Goal: Task Accomplishment & Management: Manage account settings

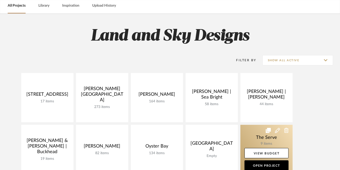
click at [277, 140] on link at bounding box center [266, 149] width 52 height 49
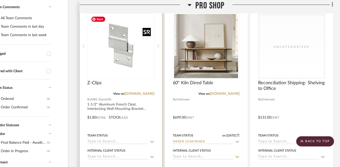
scroll to position [108, 28]
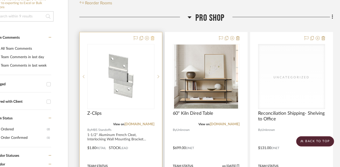
click at [152, 37] on icon at bounding box center [153, 38] width 4 height 4
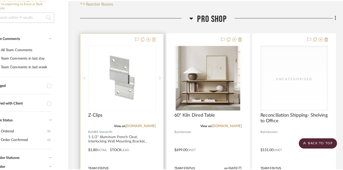
scroll to position [0, 0]
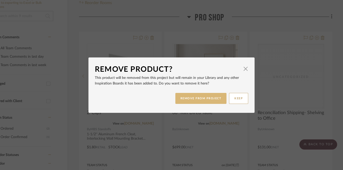
click at [212, 95] on button "REMOVE FROM PROJECT" at bounding box center [201, 98] width 51 height 11
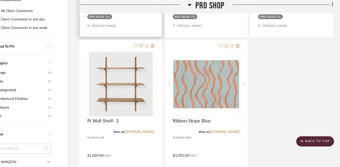
scroll to position [330, 28]
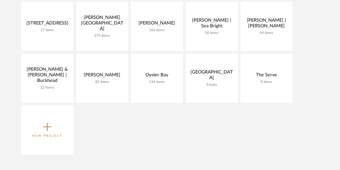
scroll to position [23, 0]
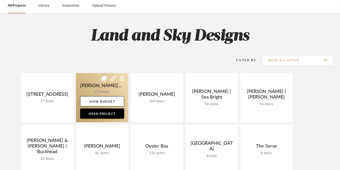
click at [107, 92] on link at bounding box center [102, 97] width 52 height 49
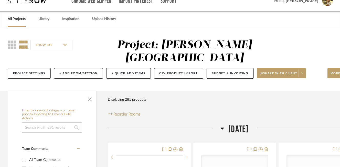
scroll to position [81, 0]
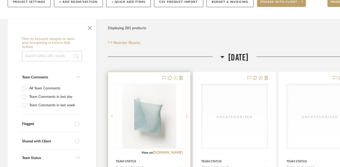
click at [174, 76] on icon at bounding box center [175, 78] width 4 height 4
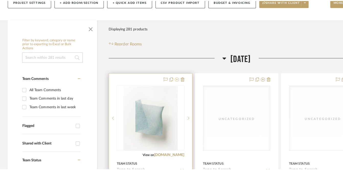
scroll to position [0, 0]
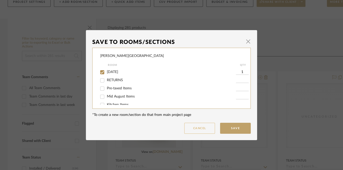
click at [200, 129] on button "Cancel" at bounding box center [199, 128] width 31 height 11
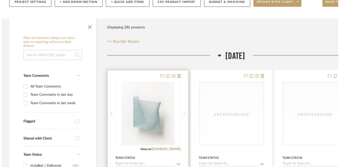
scroll to position [81, 0]
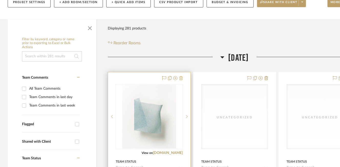
click at [180, 76] on icon at bounding box center [181, 78] width 4 height 4
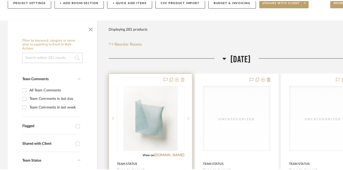
scroll to position [0, 0]
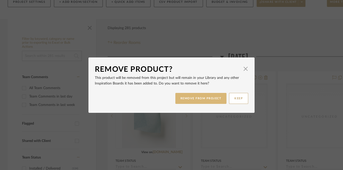
click at [207, 99] on button "REMOVE FROM PROJECT" at bounding box center [201, 98] width 51 height 11
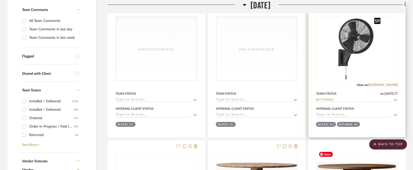
scroll to position [100, 0]
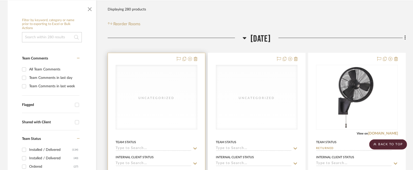
click at [167, 93] on div "Uncategorized" at bounding box center [156, 97] width 81 height 64
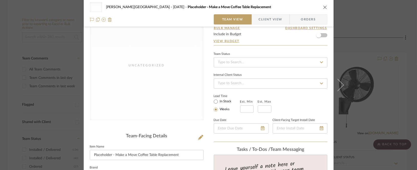
scroll to position [79, 0]
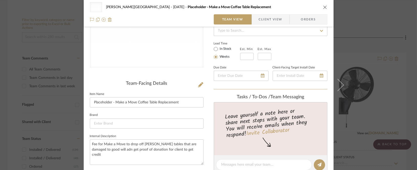
click at [323, 6] on icon "close" at bounding box center [325, 7] width 4 height 4
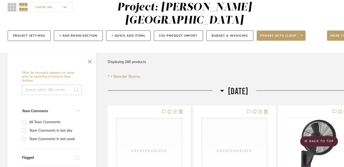
scroll to position [0, 0]
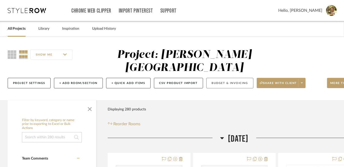
click at [223, 78] on button "Budget & Invoicing" at bounding box center [229, 83] width 47 height 10
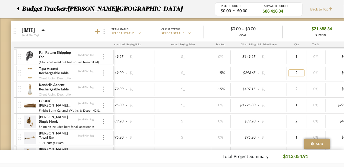
type input "3"
click at [286, 81] on div "$479.00 - $_ $_ -15% $407.15 - $_ 2 0% $0.00 - $_ 0% Taxable $814.30" at bounding box center [275, 89] width 426 height 16
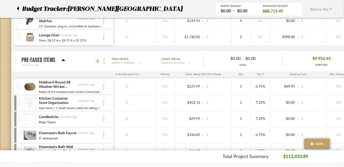
click at [97, 60] on icon at bounding box center [97, 61] width 5 height 5
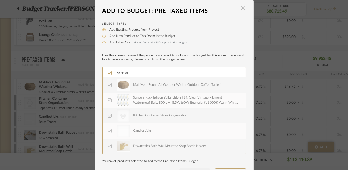
click at [242, 9] on span "button" at bounding box center [243, 8] width 10 height 10
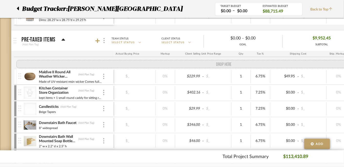
drag, startPoint x: 19, startPoint y: 57, endPoint x: 21, endPoint y: 81, distance: 24.7
drag, startPoint x: 21, startPoint y: 81, endPoint x: 19, endPoint y: 68, distance: 13.3
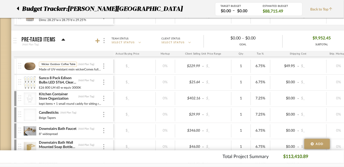
click at [55, 62] on input "Maldive II Round All Weather Wicker Outdoor Coffee Table 4" at bounding box center [58, 64] width 38 height 5
click at [57, 64] on input "Maldive II Round All Weather Wicker Outdoor Coffee Table 4" at bounding box center [58, 64] width 38 height 5
drag, startPoint x: 49, startPoint y: 63, endPoint x: 31, endPoint y: 62, distance: 17.9
click at [31, 62] on div "Maldive II Round All Weather Wicker Outdoor Coffee Table 4 Maldive II Round All…" at bounding box center [65, 67] width 95 height 16
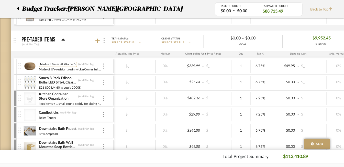
click at [56, 63] on input "Maldive II Round All Weather Wicker Outdoor Coffee Table 4" at bounding box center [58, 64] width 38 height 5
click at [60, 64] on input "Maldive II Round All Weather Wicker Outdoor Coffee Table 4" at bounding box center [58, 64] width 38 height 5
drag, startPoint x: 74, startPoint y: 63, endPoint x: 24, endPoint y: 62, distance: 50.9
click at [24, 62] on div "Maldive II Round All Weather Wicker Outdoor Coffee Table 4 Maldive II Round All…" at bounding box center [65, 67] width 95 height 16
type input "Wicker Outdoor Coffee Table 4"
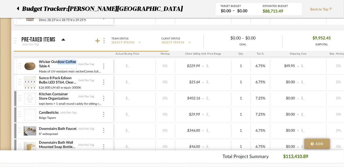
drag, startPoint x: 56, startPoint y: 61, endPoint x: 74, endPoint y: 62, distance: 18.2
click at [74, 62] on div "Wicker Outdoor Coffee Table 4 (Add Plan Tag) Made of UV-resistant resin wickerC…" at bounding box center [71, 67] width 64 height 16
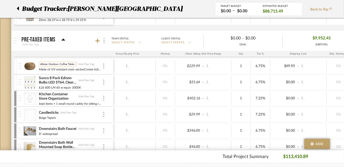
drag, startPoint x: 63, startPoint y: 63, endPoint x: 72, endPoint y: 63, distance: 9.0
click at [78, 63] on div "Wicker Outdoor Coffee Table 4 Wicker Outdoor Coffee Table 4 (Add Plan Tag)" at bounding box center [71, 64] width 64 height 5
click at [73, 63] on input "Wicker Outdoor Coffee Table 4" at bounding box center [58, 64] width 38 height 5
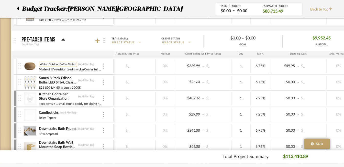
type input "Wicker Outdoor Coffee Table"
click at [79, 72] on div "Made of UV-resistant resin wickerComes fully assembledCover or store away durin…" at bounding box center [71, 71] width 64 height 5
click at [79, 71] on input "Made of UV-resistant resin wickerComes fully assembledCover or store away durin…" at bounding box center [71, 71] width 64 height 5
drag, startPoint x: 71, startPoint y: 72, endPoint x: 116, endPoint y: 74, distance: 45.3
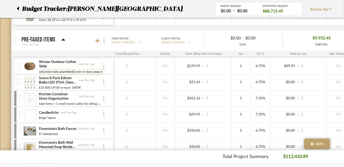
scroll to position [0, 15]
drag, startPoint x: 102, startPoint y: 71, endPoint x: 70, endPoint y: 72, distance: 32.2
click at [70, 72] on input "Made of UV-resistant resin wickerComes fully assembledCover or store away durin…" at bounding box center [71, 71] width 64 height 5
click at [86, 71] on input "Made of UV-resistant resin wickerComes fully assembledCover or store away durin…" at bounding box center [71, 71] width 64 height 5
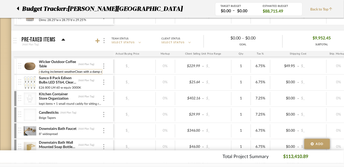
scroll to position [0, 96]
drag, startPoint x: 40, startPoint y: 72, endPoint x: 82, endPoint y: 73, distance: 42.2
click at [82, 73] on input "Made of UV-resistant resin wickerComes fully assembledCover or store away durin…" at bounding box center [71, 71] width 64 height 5
type input "Clean with a damp cloth and mild soap solution"
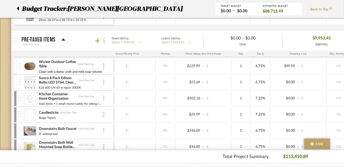
click at [112, 69] on div "Wicker Outdoor Coffee Table (Add Plan Tag) Clean with a damp cloth and mild soa…" at bounding box center [65, 67] width 95 height 16
click at [235, 66] on input "1" at bounding box center [241, 66] width 16 height 7
type input "2"
click at [145, 63] on div "$_" at bounding box center [127, 66] width 53 height 7
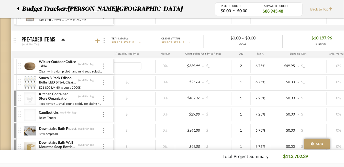
scroll to position [0, 156]
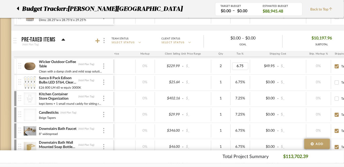
click at [237, 65] on input "6.75" at bounding box center [240, 66] width 16 height 7
type input "7.25"
click at [237, 91] on div "$402.16 - $_ $_ 0% $402.16 - $_ 1 7.25% $0.00 - $_ 0% Taxable $431.32" at bounding box center [199, 99] width 426 height 16
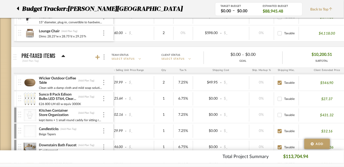
click at [326, 79] on div "$546.90" at bounding box center [327, 82] width 56 height 13
click at [323, 83] on p "$546.90" at bounding box center [327, 83] width 13 height 5
click at [274, 84] on div "0%" at bounding box center [261, 82] width 25 height 13
type input "7.25"
type input "7.25%"
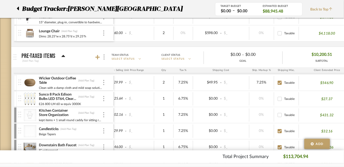
click at [252, 89] on div "7.25%" at bounding box center [261, 82] width 25 height 13
type input "6.75"
click at [262, 92] on div "0%" at bounding box center [261, 98] width 25 height 13
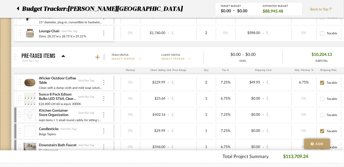
scroll to position [0, 143]
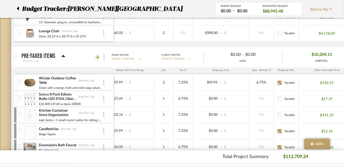
click at [105, 83] on div "Wicker Outdoor Coffee Table (Add Plan Tag) Clean with a damp cloth and mild soa…" at bounding box center [65, 83] width 95 height 16
click at [105, 82] on div at bounding box center [104, 83] width 3 height 6
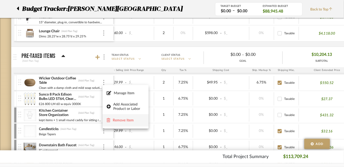
click at [129, 119] on span "Remove Item" at bounding box center [129, 120] width 32 height 4
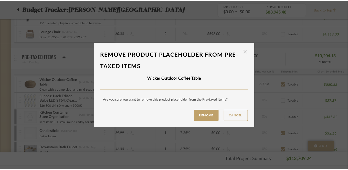
scroll to position [0, 69]
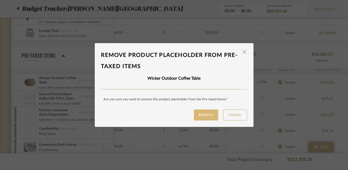
click at [200, 118] on button "Remove" at bounding box center [206, 115] width 24 height 11
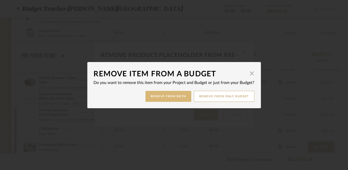
click at [165, 96] on button "Remove from Both" at bounding box center [168, 96] width 46 height 11
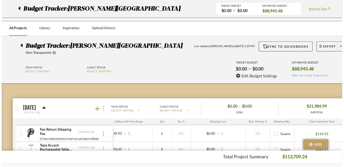
scroll to position [330, 0]
